Goal: Task Accomplishment & Management: Complete application form

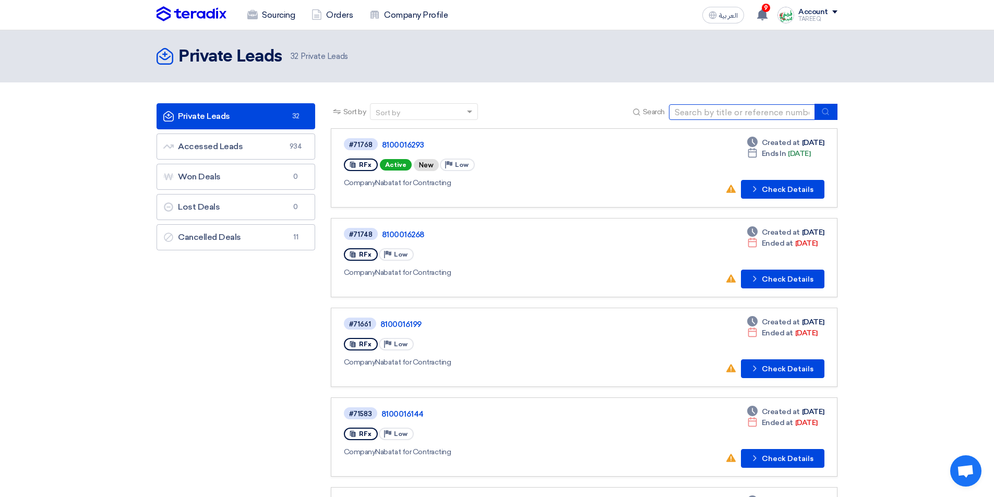
click at [696, 113] on input at bounding box center [742, 112] width 146 height 16
type input "68834"
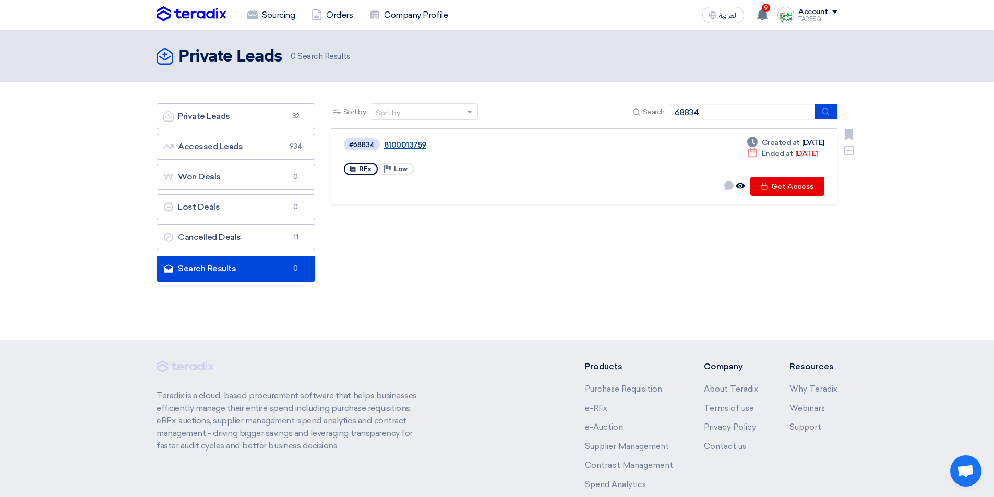
click at [415, 142] on link "8100013759" at bounding box center [514, 144] width 261 height 9
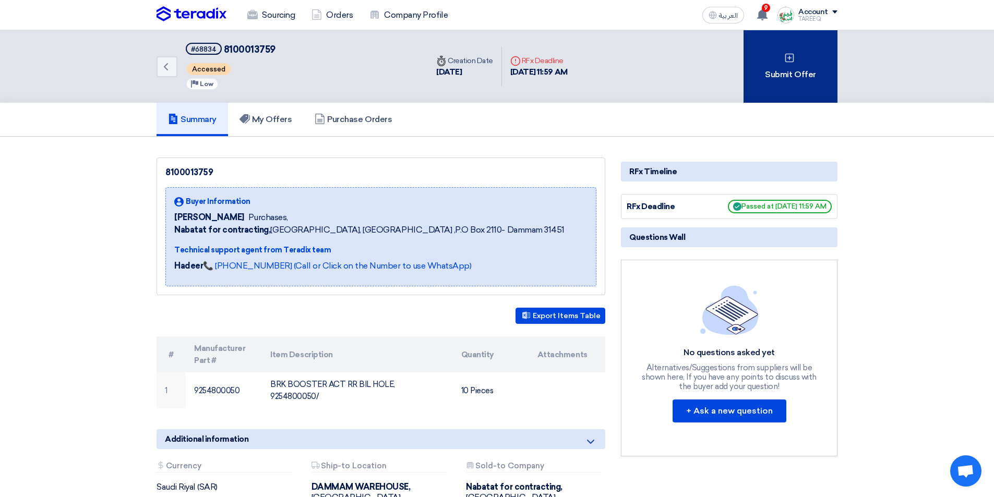
click at [767, 67] on div "Submit Offer" at bounding box center [790, 66] width 94 height 73
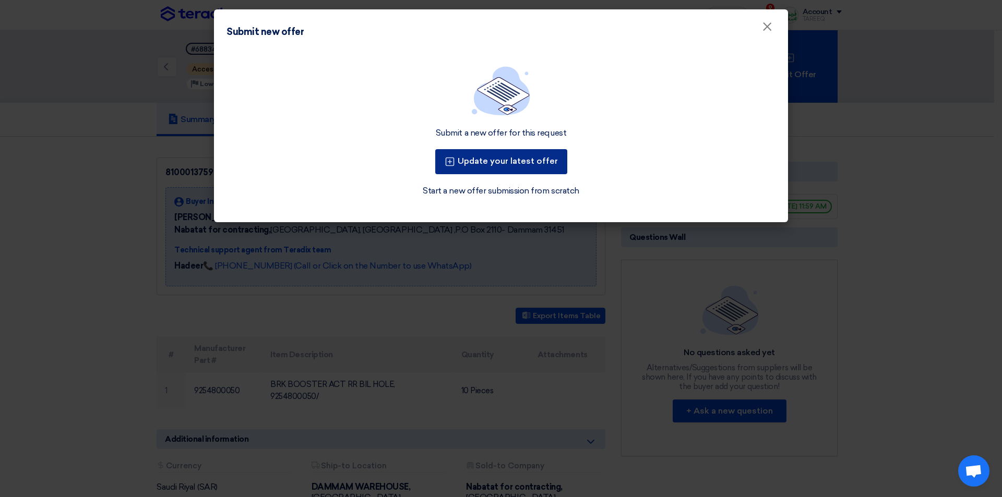
click at [496, 162] on button "Update your latest offer" at bounding box center [501, 161] width 132 height 25
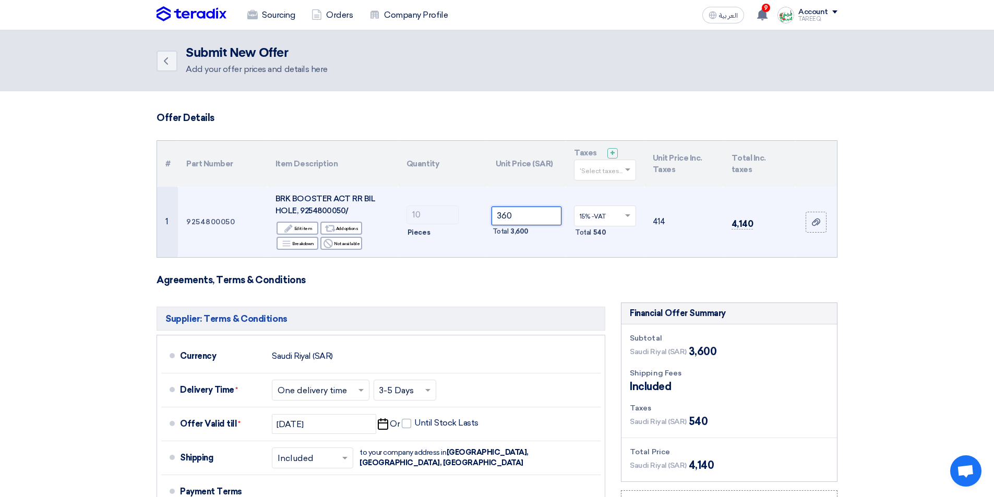
click at [538, 216] on input "360" at bounding box center [526, 216] width 70 height 19
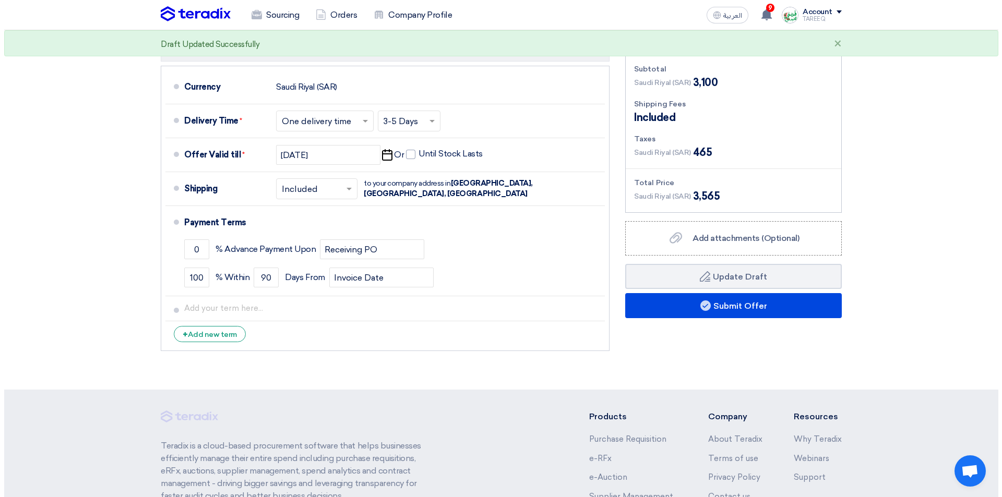
scroll to position [313, 0]
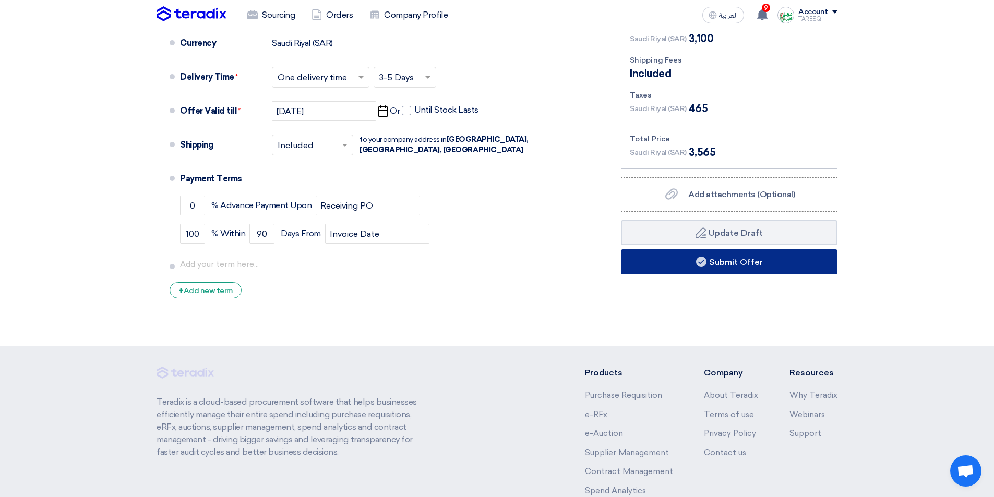
type input "310"
click at [698, 264] on use at bounding box center [701, 262] width 10 height 10
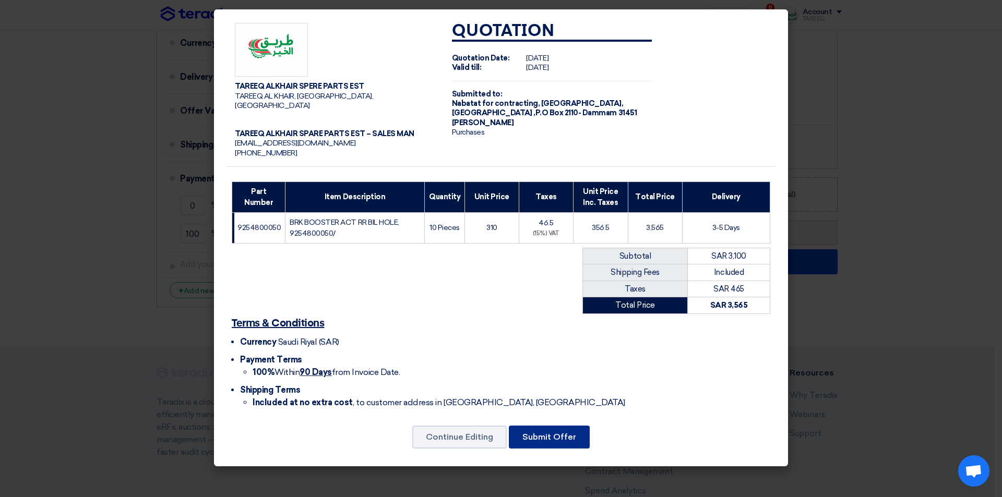
click at [565, 428] on button "Submit Offer" at bounding box center [549, 437] width 81 height 23
